Goal: Transaction & Acquisition: Purchase product/service

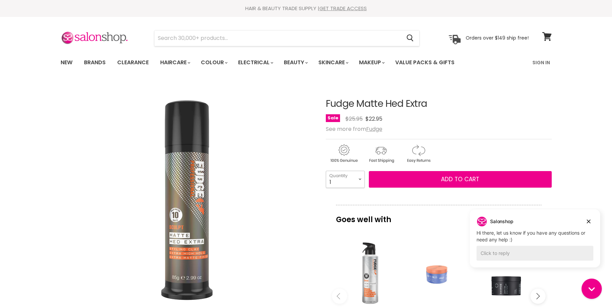
select select "4"
click option "4" at bounding box center [0, 0] width 0 height 0
type input "4"
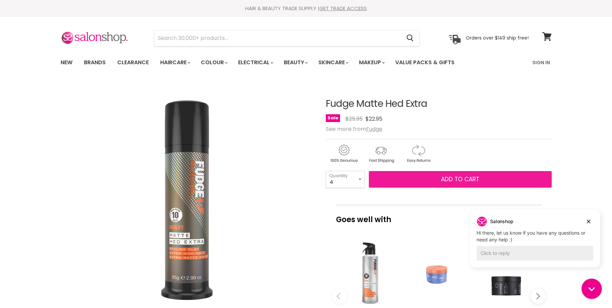
click at [388, 182] on button "Add to cart" at bounding box center [460, 179] width 183 height 17
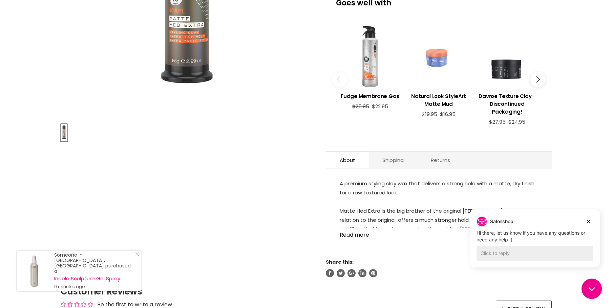
scroll to position [217, 0]
click at [589, 222] on icon "Dismiss campaign" at bounding box center [588, 222] width 7 height 8
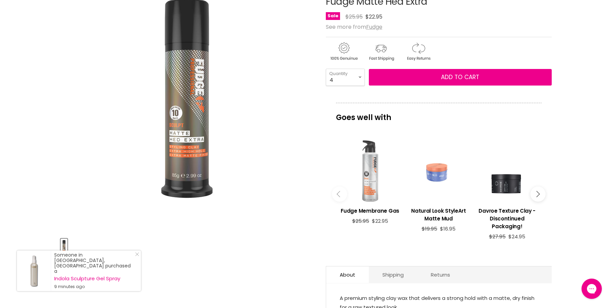
scroll to position [77, 0]
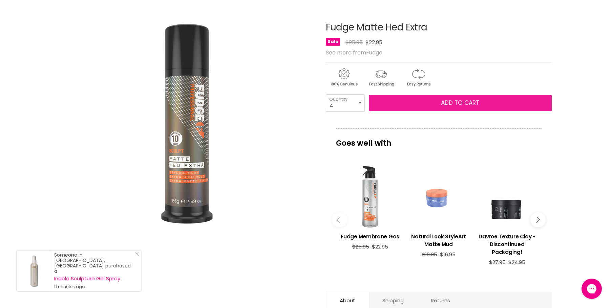
click at [413, 98] on button "Add to cart" at bounding box center [460, 103] width 183 height 17
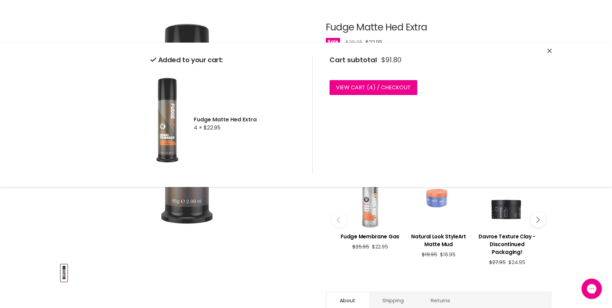
scroll to position [0, 0]
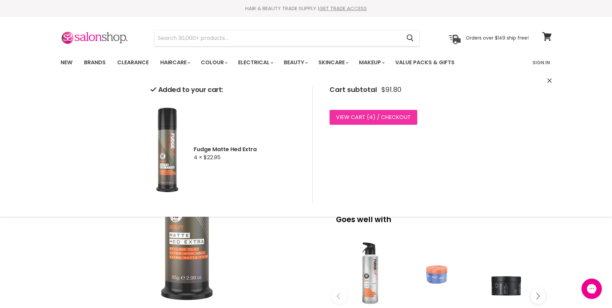
click at [401, 124] on link "View cart ( 4 ) / Checkout" at bounding box center [373, 117] width 88 height 15
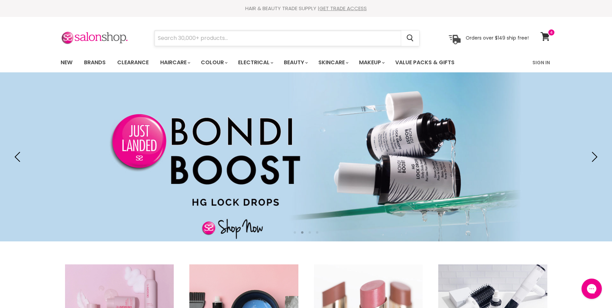
click at [366, 40] on input "Search" at bounding box center [277, 38] width 247 height 16
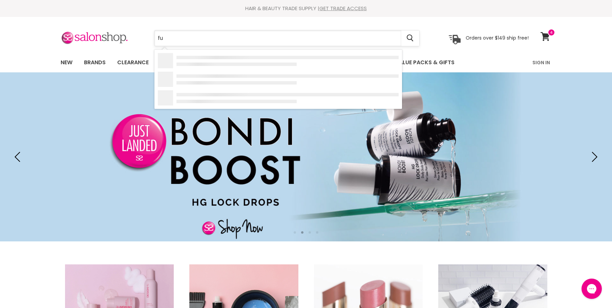
type input "fud"
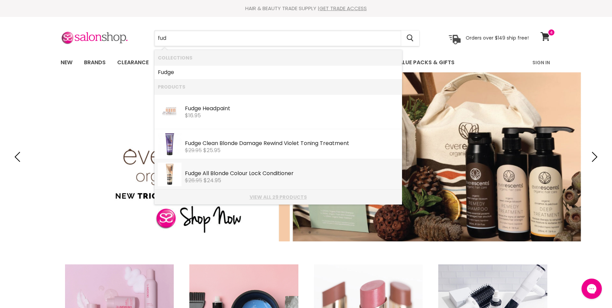
click at [314, 194] on li "View all 29 products" at bounding box center [277, 197] width 247 height 15
click at [305, 199] on link "View all 29 products" at bounding box center [278, 197] width 241 height 5
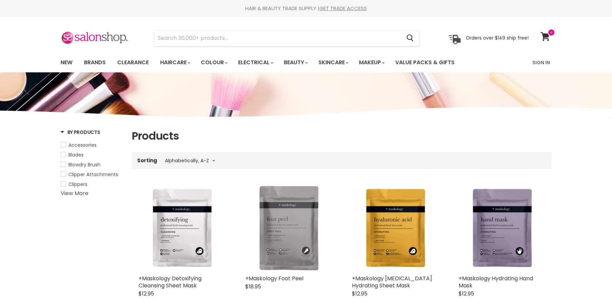
select select "title-ascending"
click at [547, 41] on icon at bounding box center [544, 36] width 9 height 9
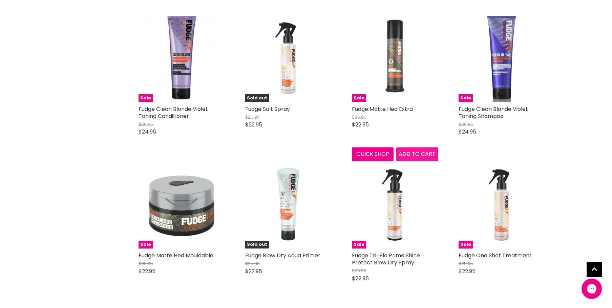
click at [416, 154] on span "Add to cart" at bounding box center [416, 154] width 37 height 8
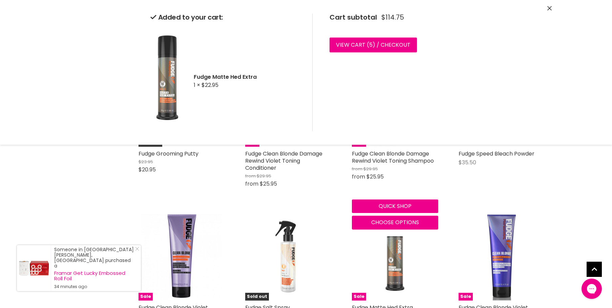
scroll to position [305, 0]
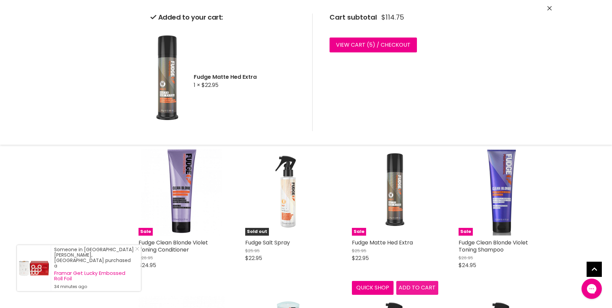
click at [417, 284] on button "Add to cart" at bounding box center [417, 288] width 42 height 14
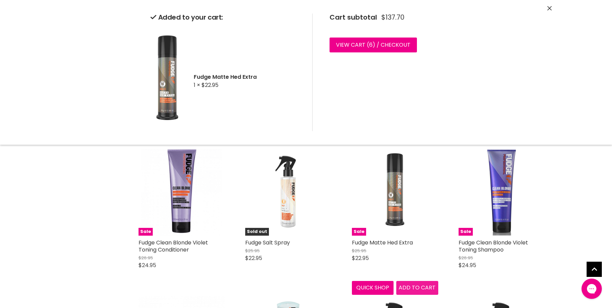
click at [419, 291] on div "Sale Fudge Matte Hed Extra $25.95 $22.95 Fudge Quick shop Add to cart" at bounding box center [395, 222] width 100 height 159
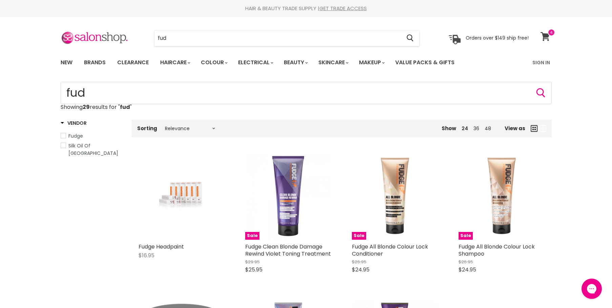
click at [548, 43] on link "View cart" at bounding box center [546, 37] width 18 height 16
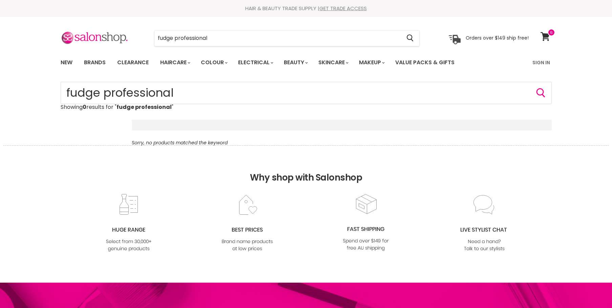
click at [234, 129] on nav "Main content" at bounding box center [342, 125] width 420 height 11
click at [233, 126] on div "Main content" at bounding box center [216, 125] width 168 height 5
click at [208, 43] on input "fudge professional" at bounding box center [277, 38] width 247 height 16
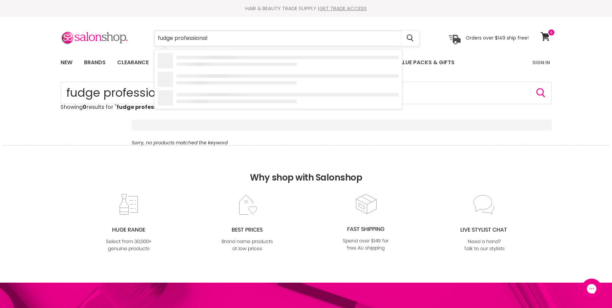
click at [208, 43] on input "fudge professional" at bounding box center [277, 38] width 247 height 16
type input "fudge"
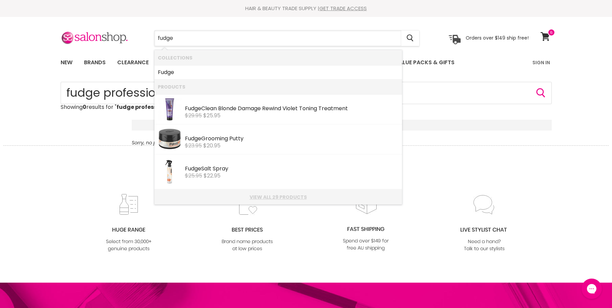
click at [256, 199] on link "View all 29 products" at bounding box center [278, 197] width 241 height 5
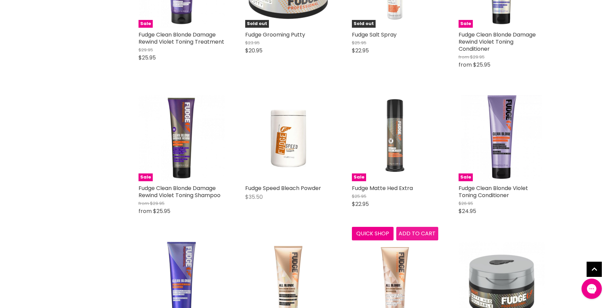
click at [413, 236] on span "Add to cart" at bounding box center [416, 234] width 37 height 8
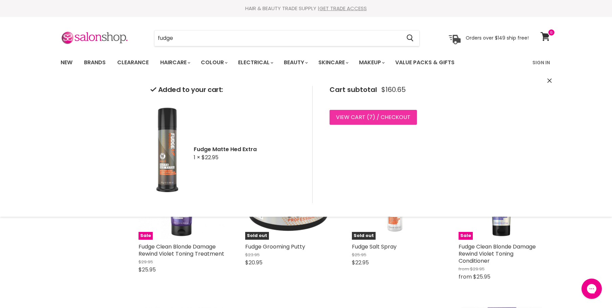
click at [402, 119] on link "View cart ( 7 ) / Checkout" at bounding box center [372, 117] width 87 height 15
